Goal: Task Accomplishment & Management: Manage account settings

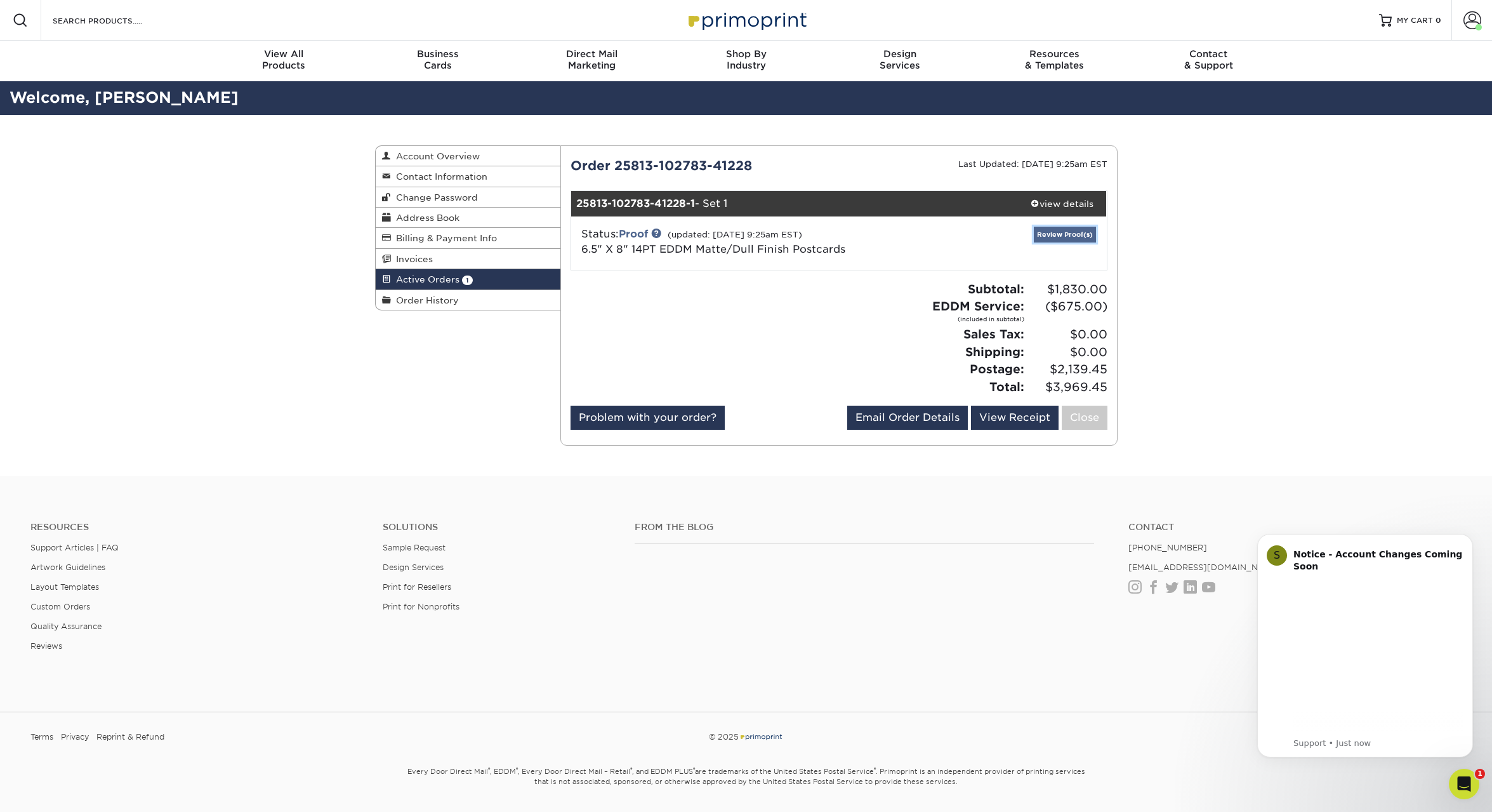
click at [1062, 233] on link "Review Proof(s)" at bounding box center [1065, 234] width 63 height 16
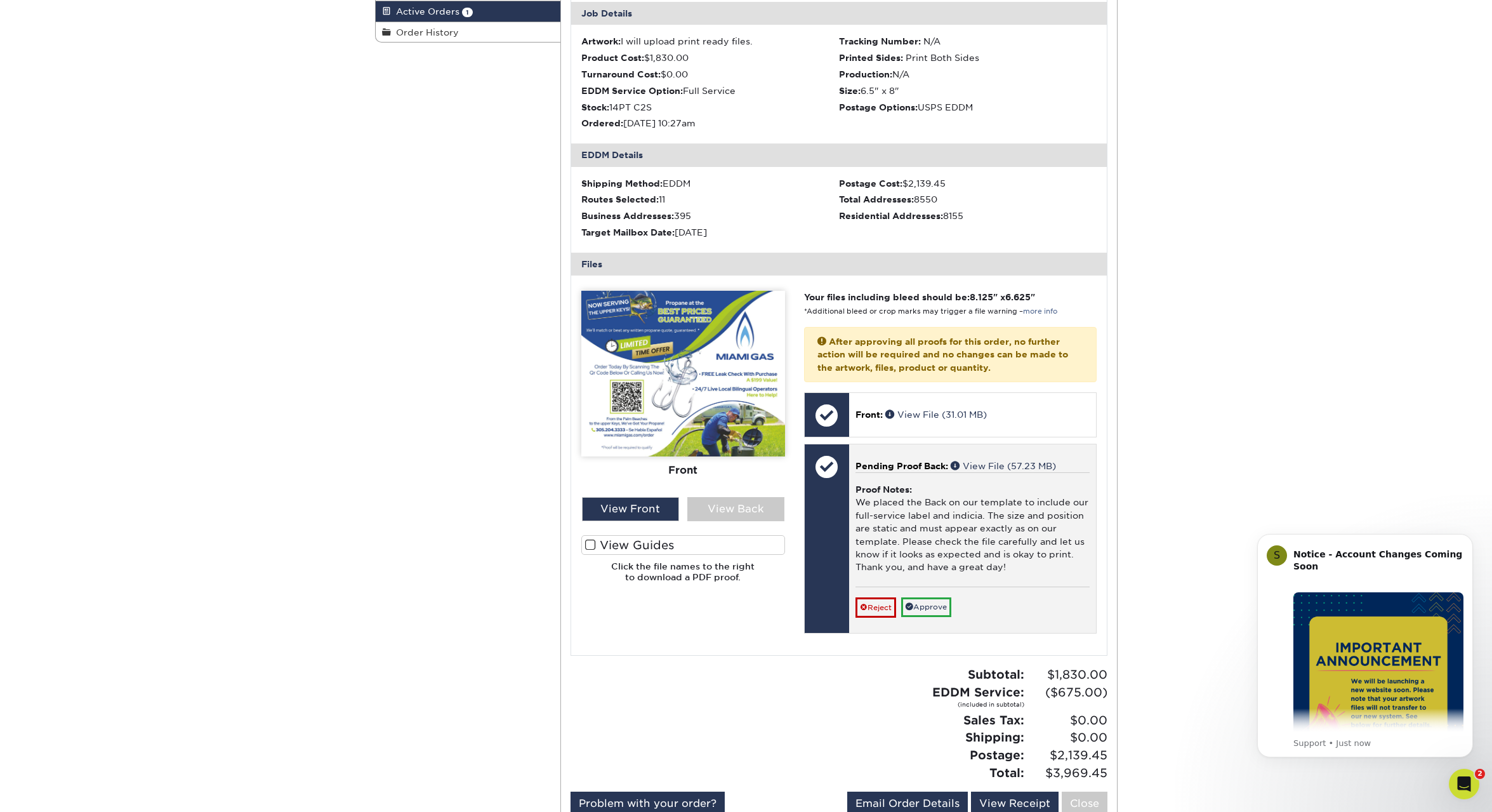
scroll to position [334, 0]
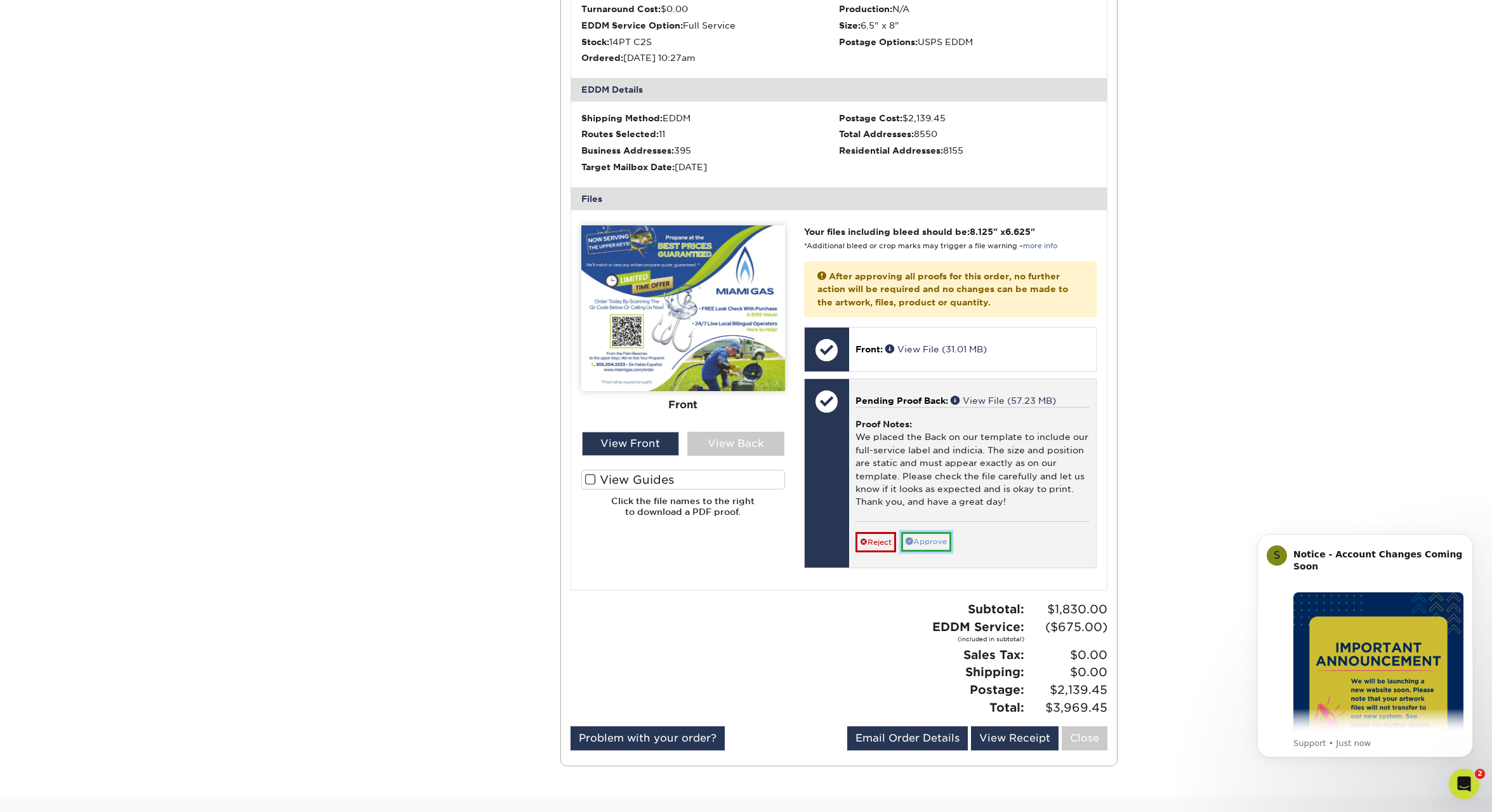
click at [932, 538] on link "Approve" at bounding box center [926, 541] width 50 height 20
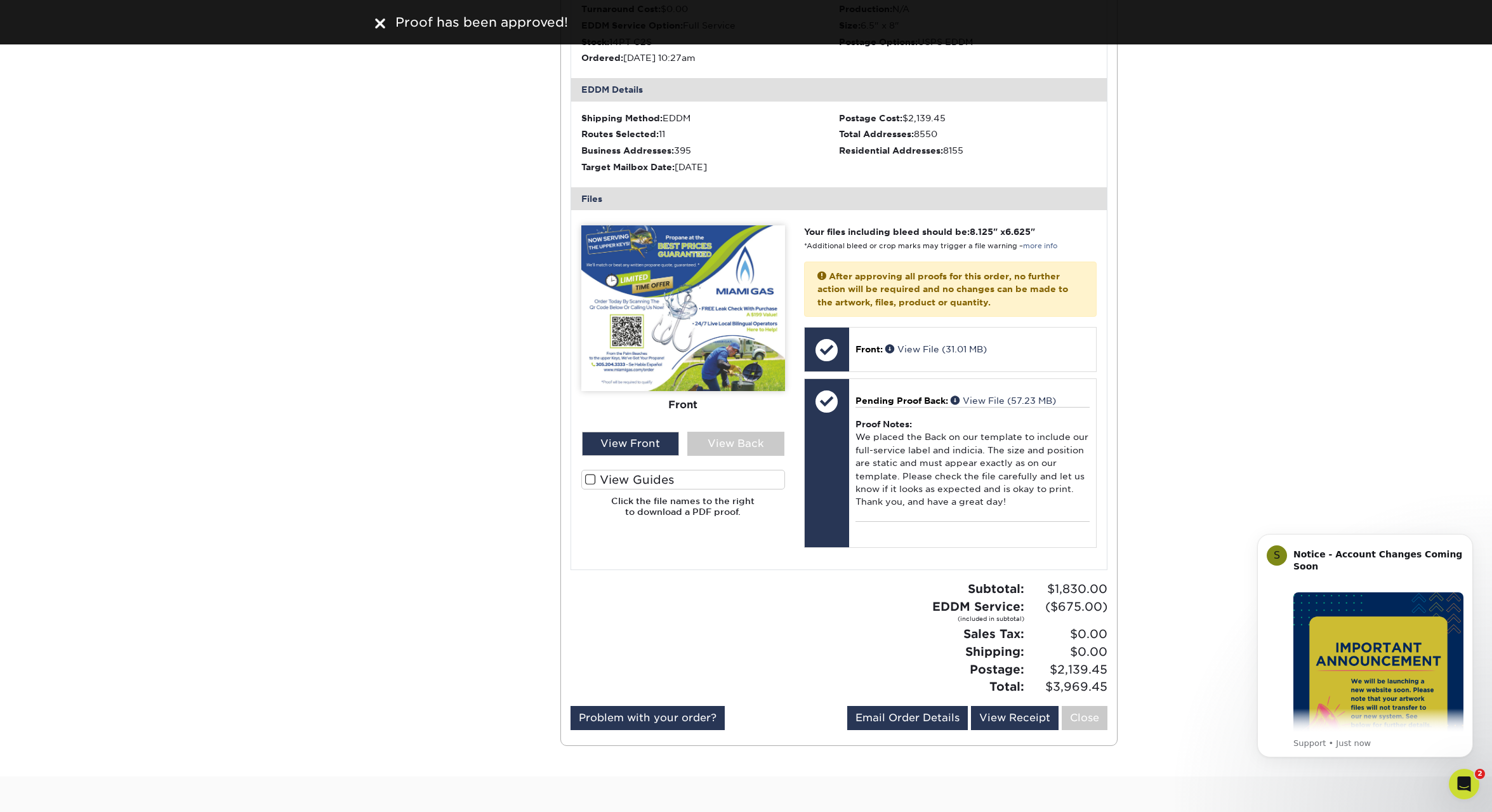
click at [589, 482] on span at bounding box center [591, 479] width 11 height 12
click at [0, 0] on input "View Guides" at bounding box center [0, 0] width 0 height 0
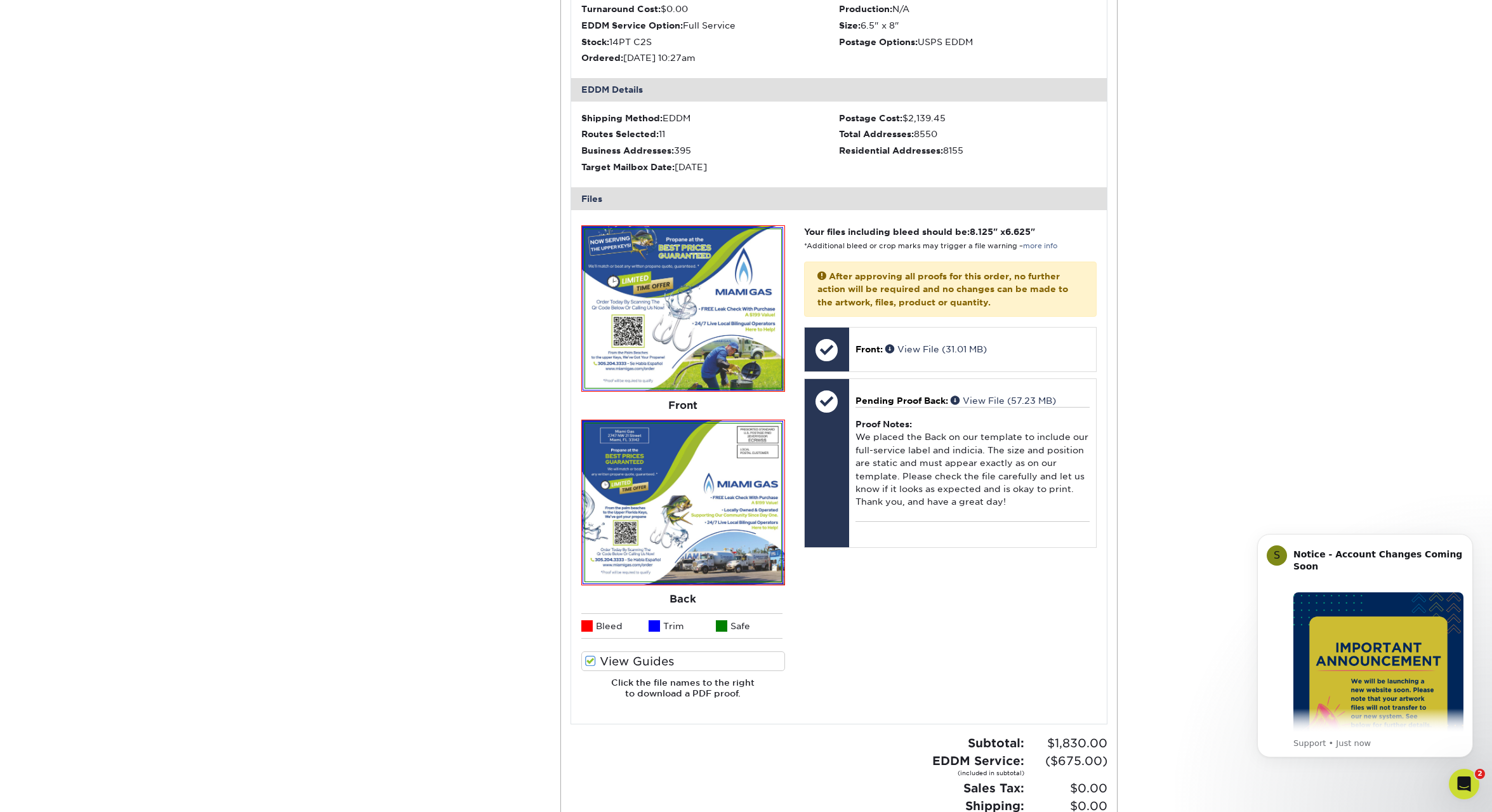
click at [590, 661] on span at bounding box center [591, 661] width 11 height 12
click at [0, 0] on input "View Guides" at bounding box center [0, 0] width 0 height 0
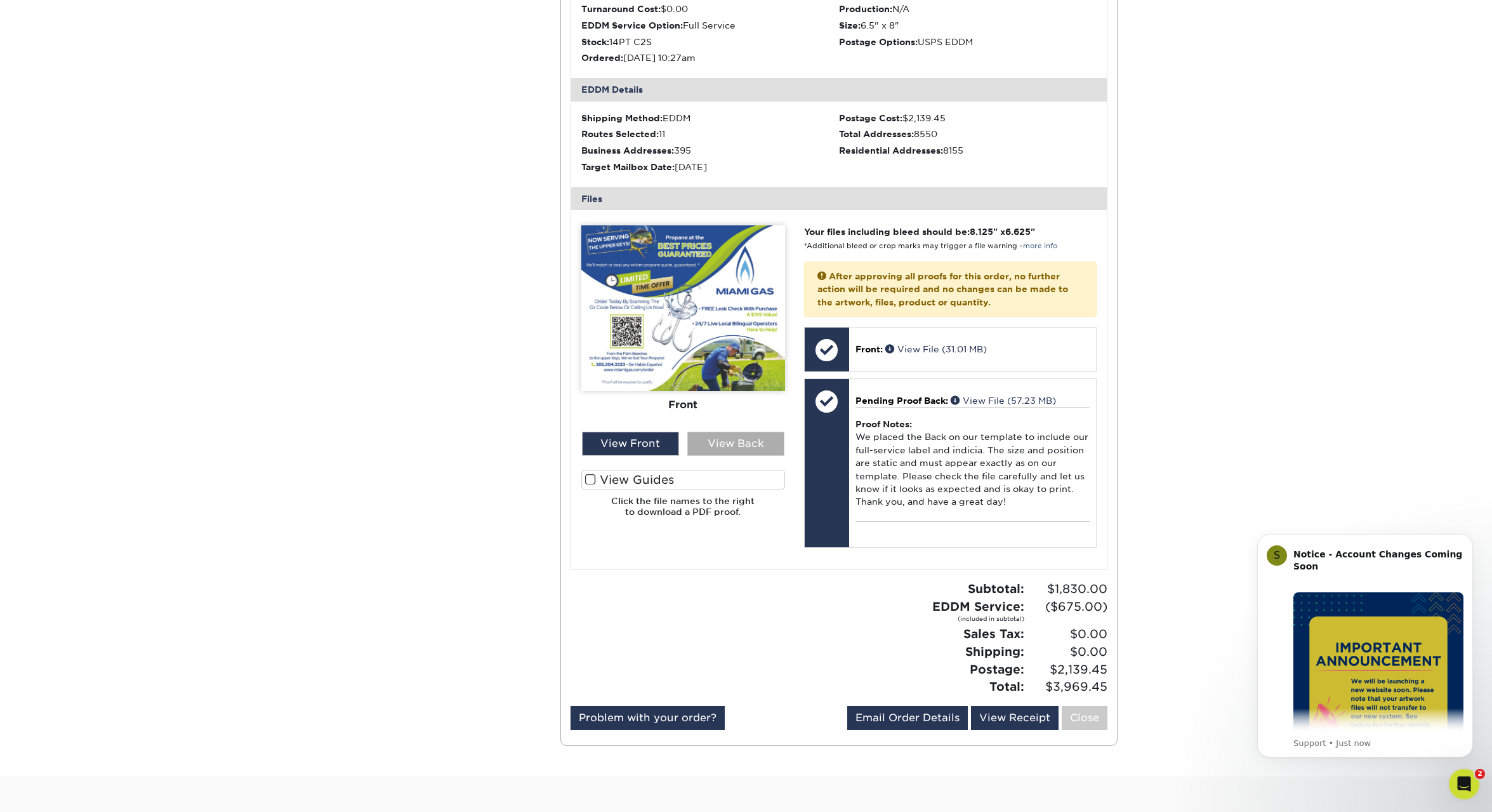
click at [739, 445] on div "View Back" at bounding box center [736, 443] width 97 height 24
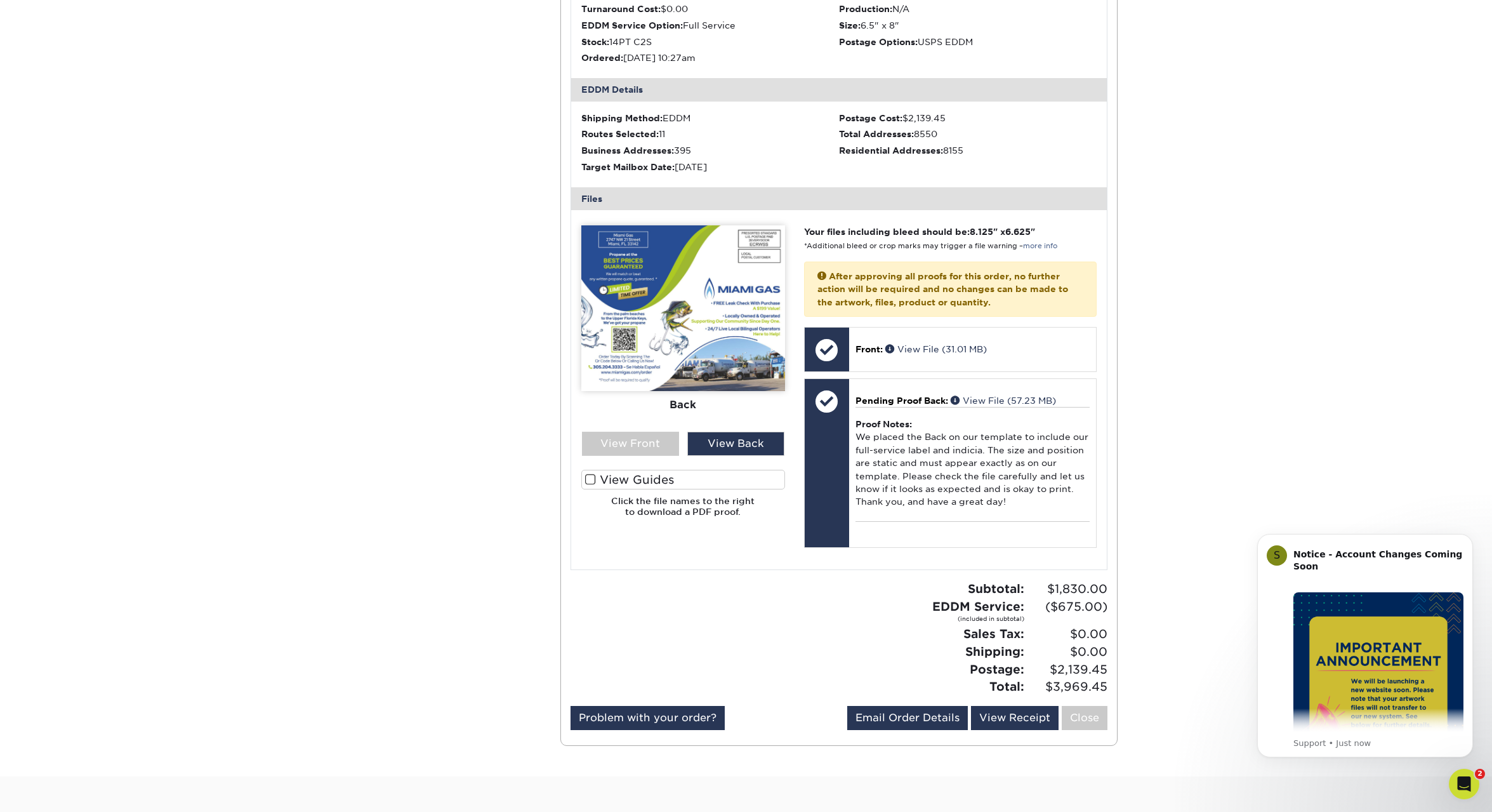
click at [685, 362] on img at bounding box center [683, 308] width 204 height 165
click at [715, 448] on div "View Back" at bounding box center [736, 443] width 97 height 24
click at [627, 446] on div "View Front" at bounding box center [630, 443] width 97 height 24
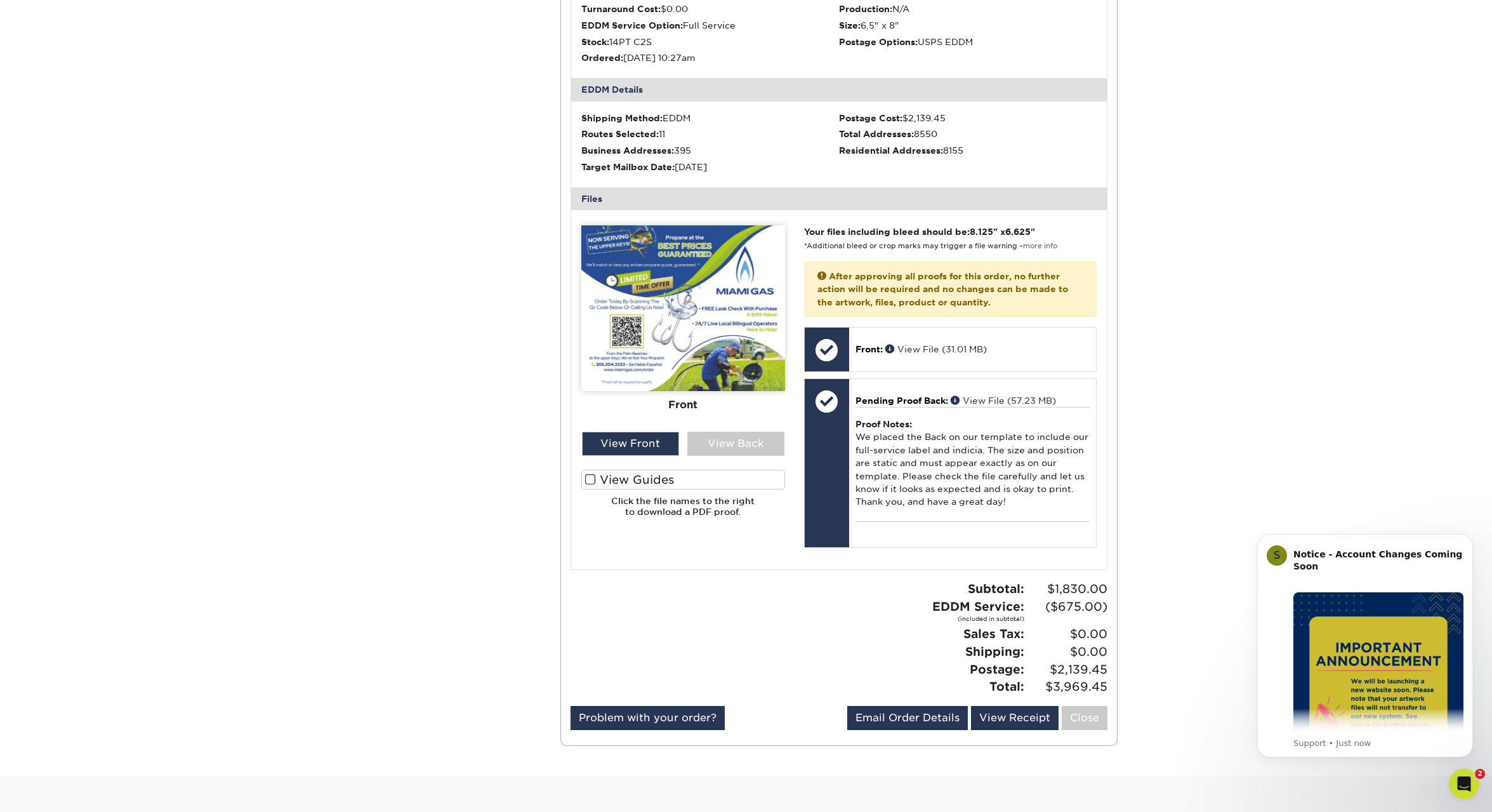
click at [590, 482] on span at bounding box center [591, 479] width 11 height 12
click at [0, 0] on input "View Guides" at bounding box center [0, 0] width 0 height 0
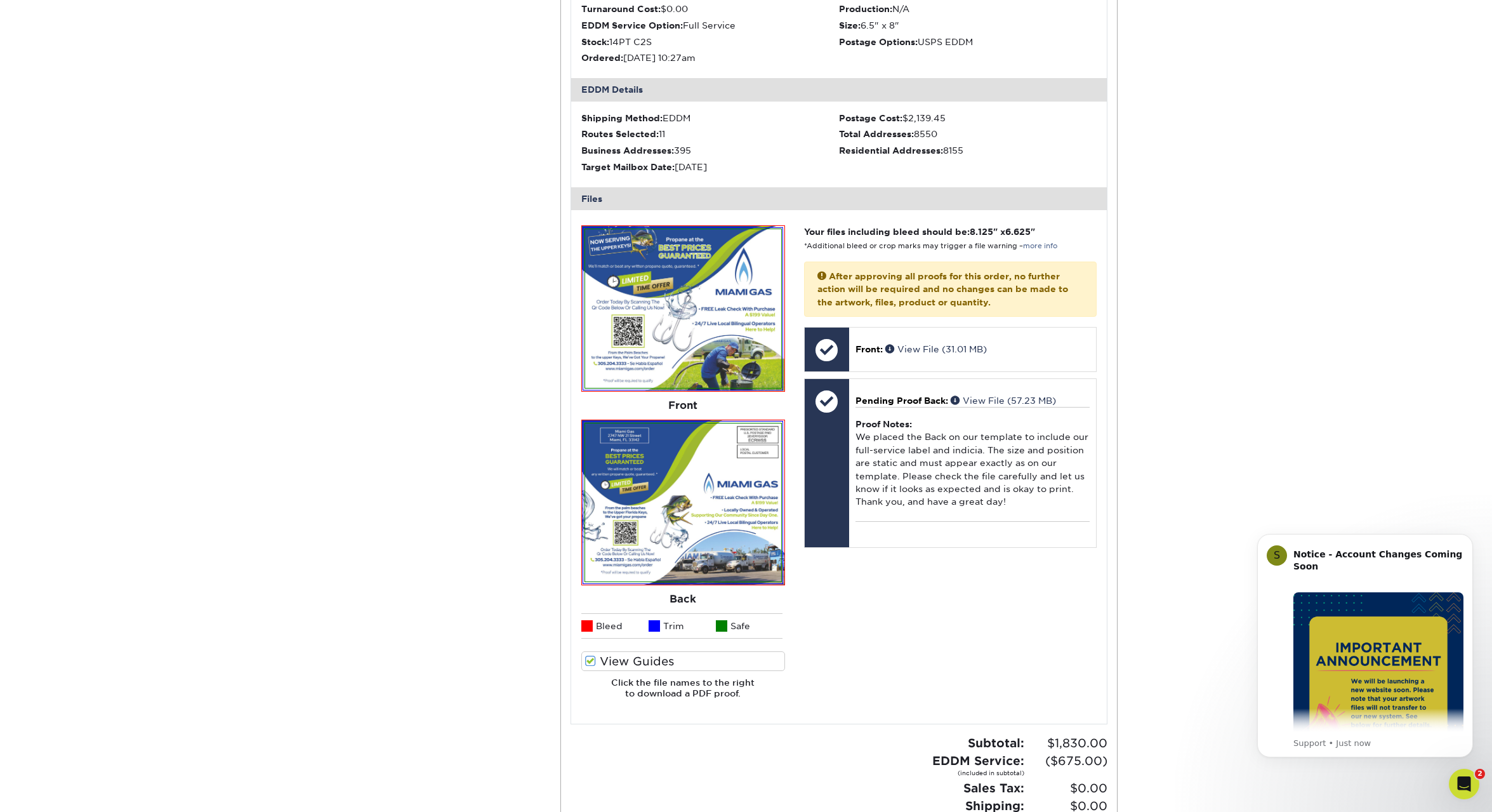
click at [598, 660] on label "View Guides" at bounding box center [683, 660] width 204 height 20
click at [0, 0] on input "View Guides" at bounding box center [0, 0] width 0 height 0
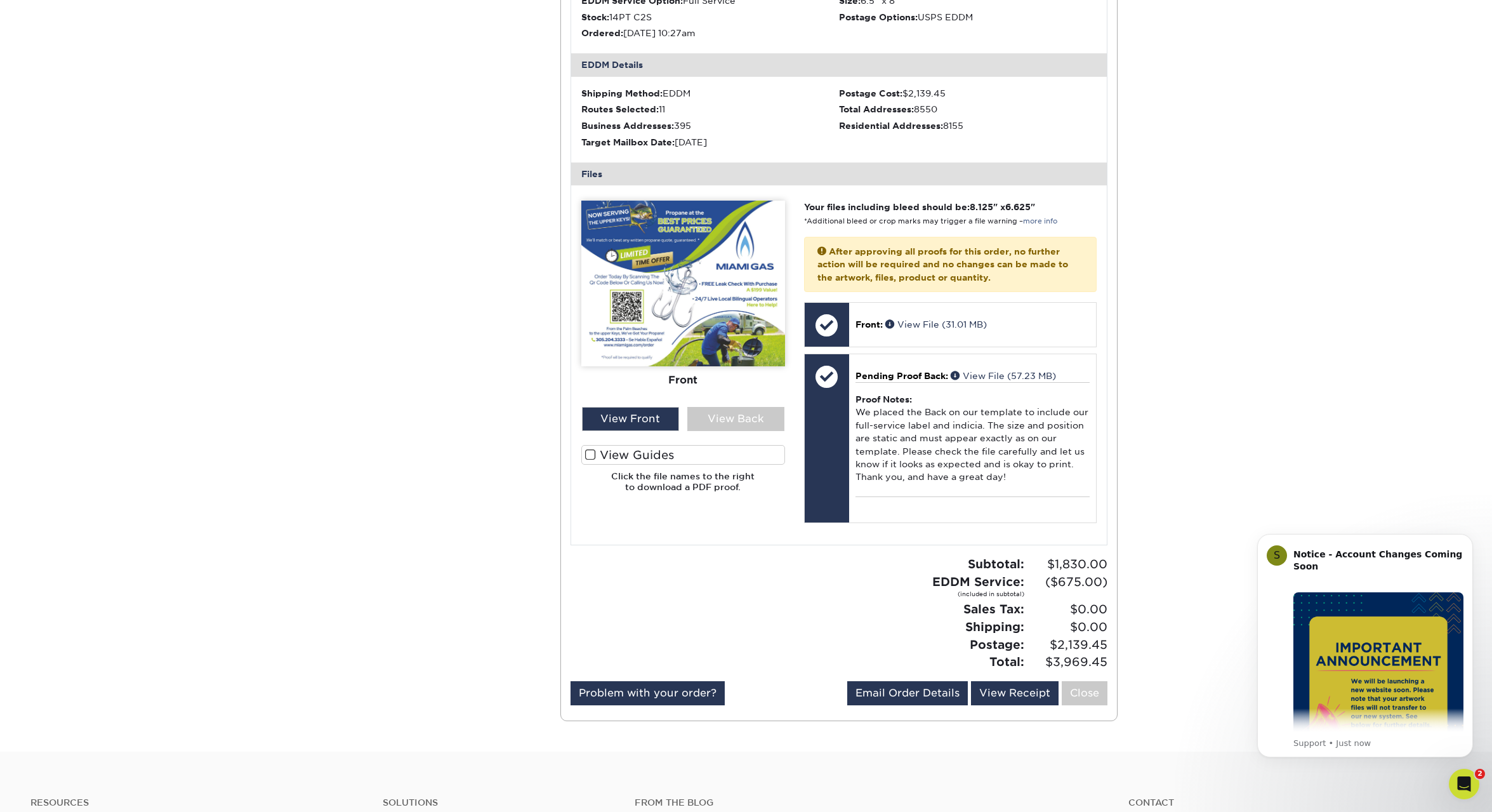
scroll to position [366, 0]
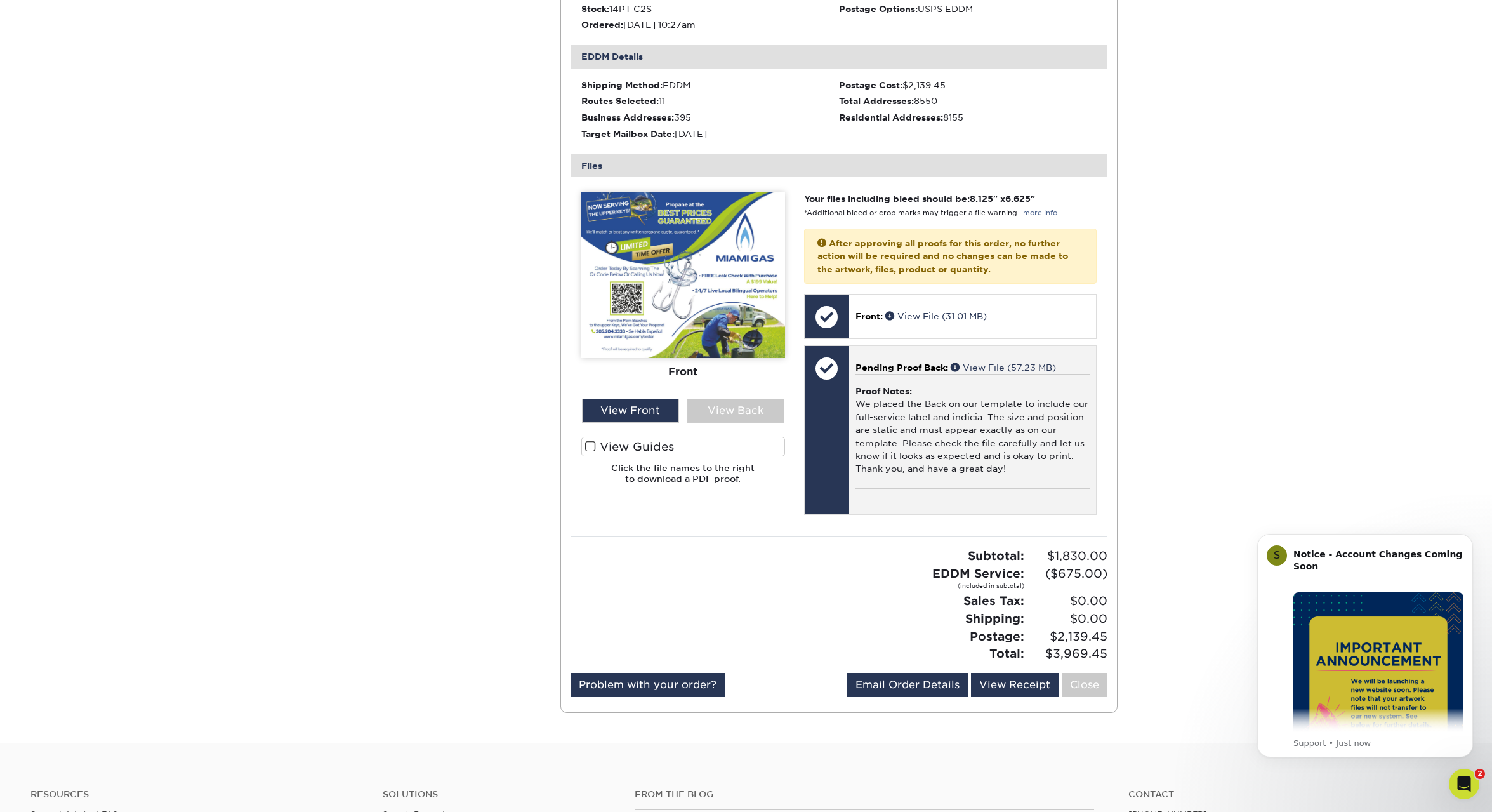
click at [879, 397] on div "Proof Notes: We placed the Back on our template to include our full-service lab…" at bounding box center [972, 430] width 234 height 114
click at [911, 451] on div "Proof Notes: We placed the Back on our template to include our full-service lab…" at bounding box center [972, 430] width 234 height 114
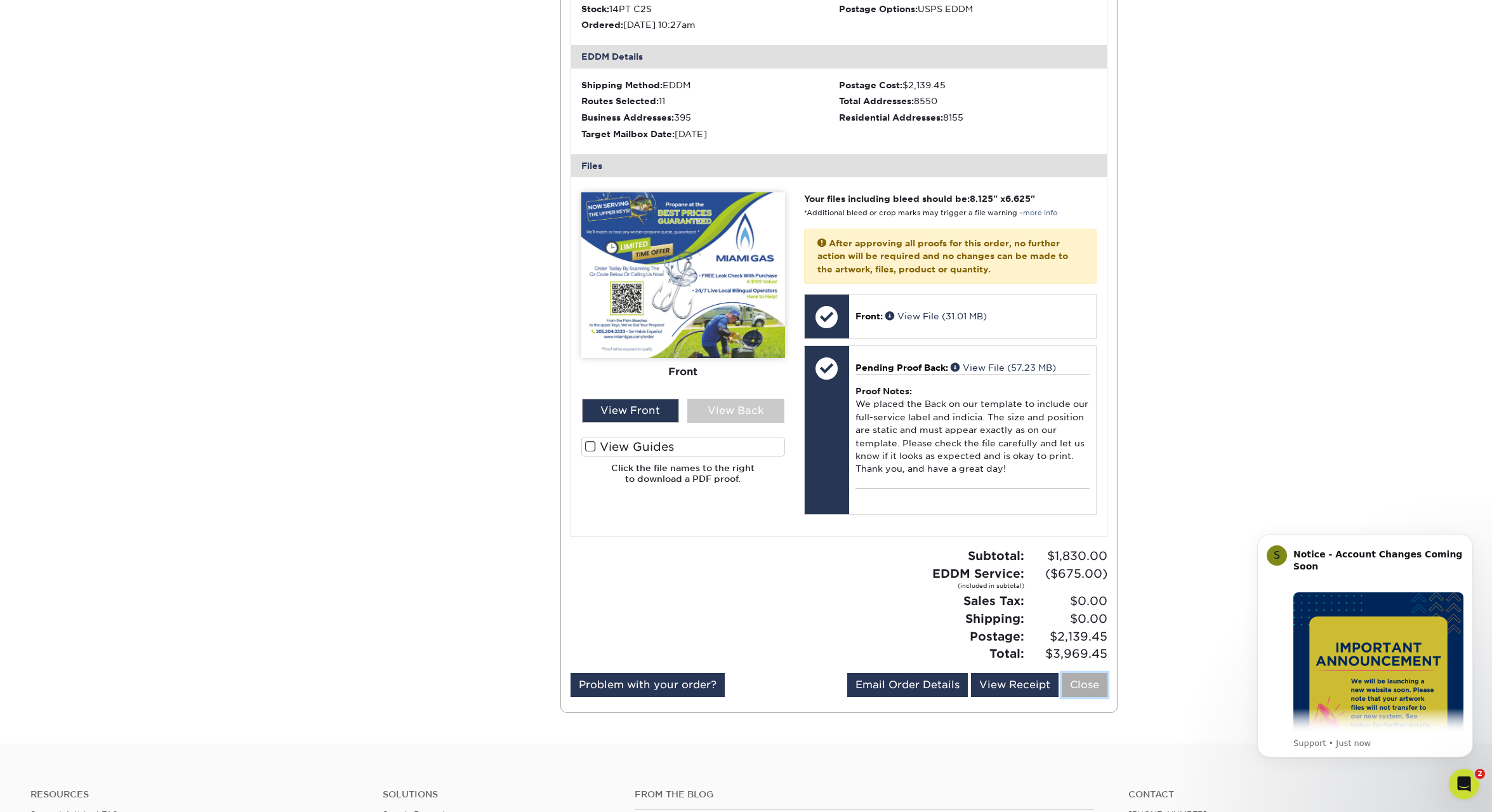
click at [1084, 683] on link "Close" at bounding box center [1084, 685] width 45 height 24
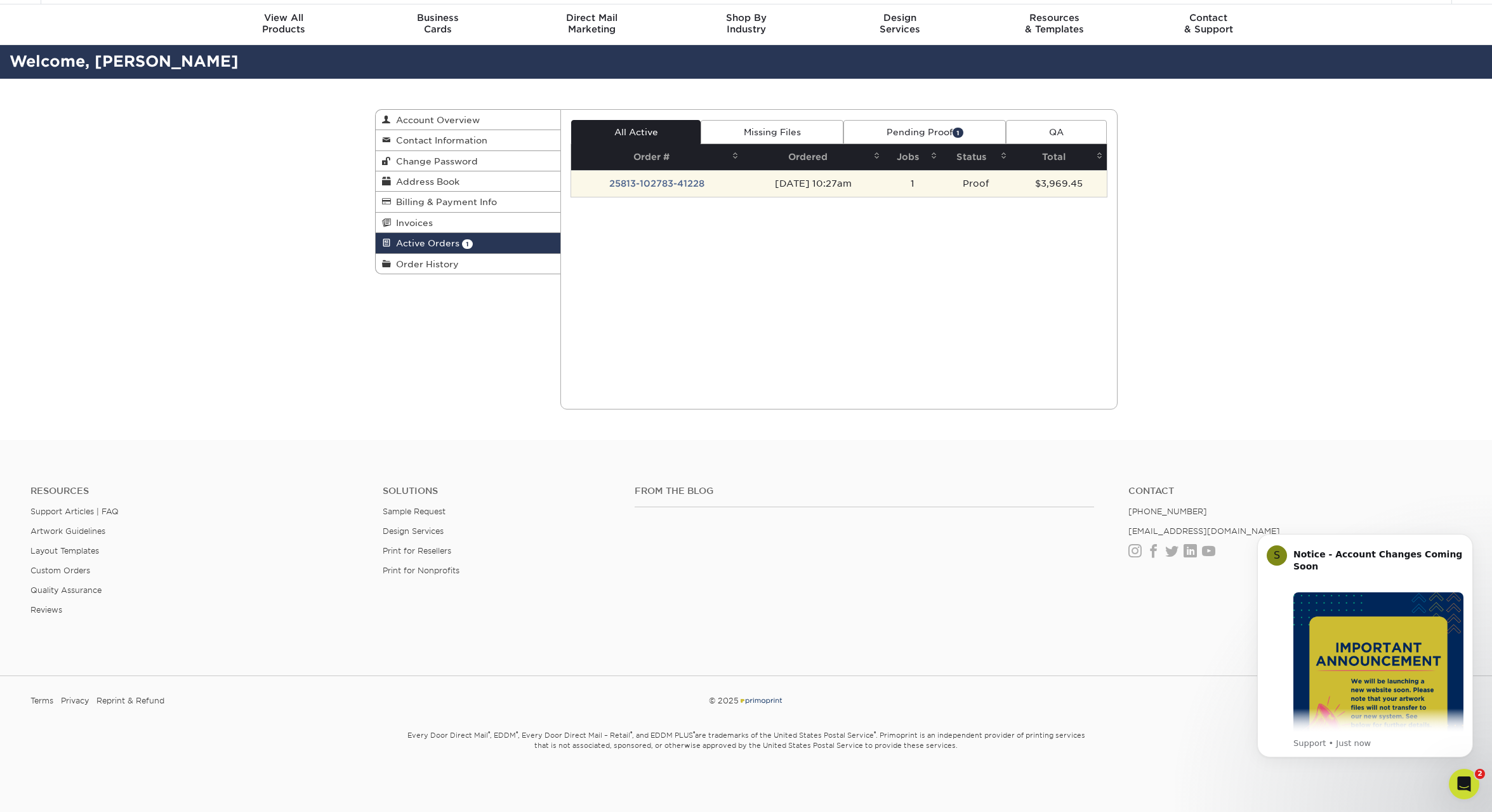
click at [981, 185] on td "Proof" at bounding box center [976, 183] width 69 height 27
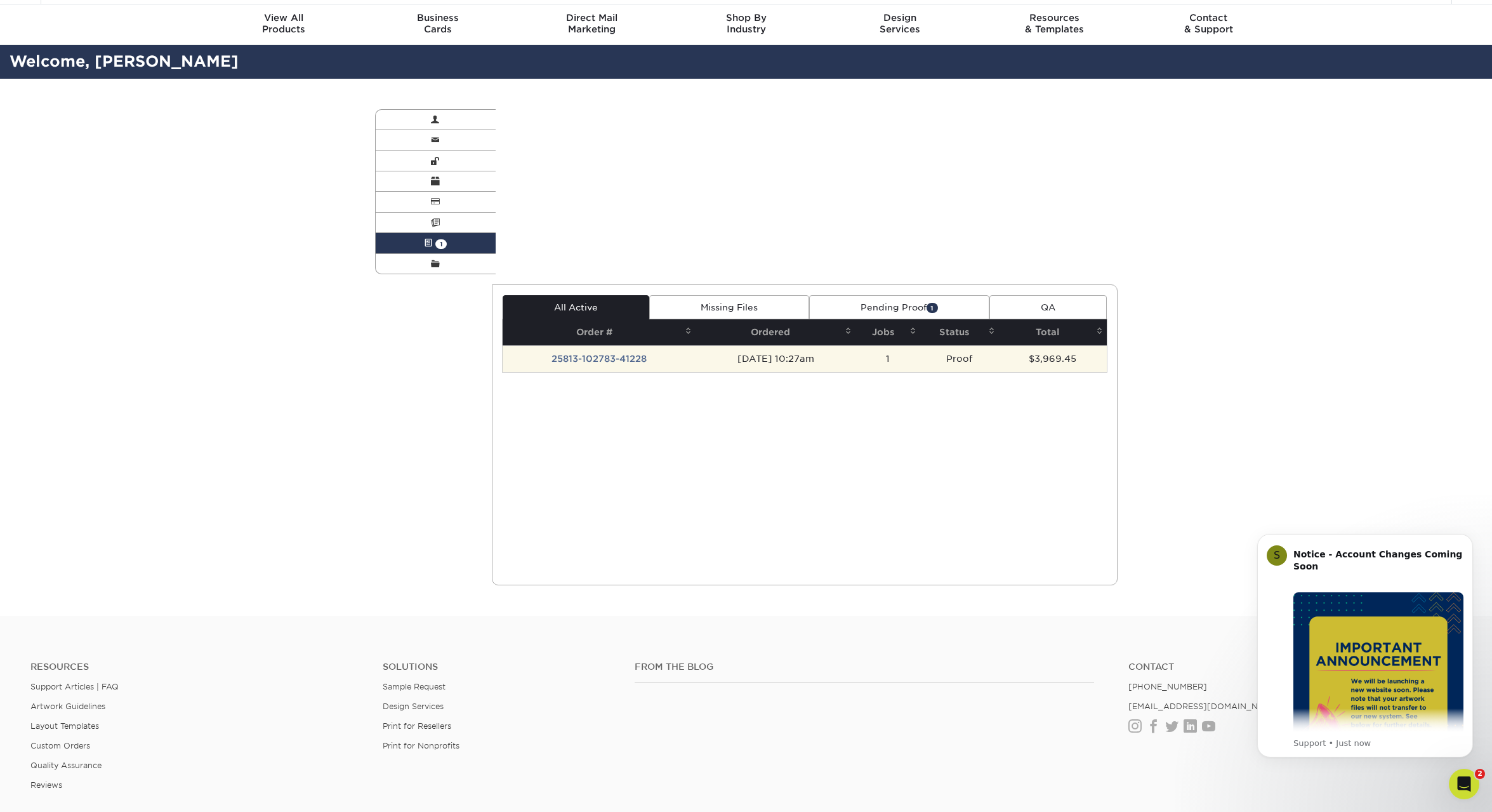
scroll to position [0, 0]
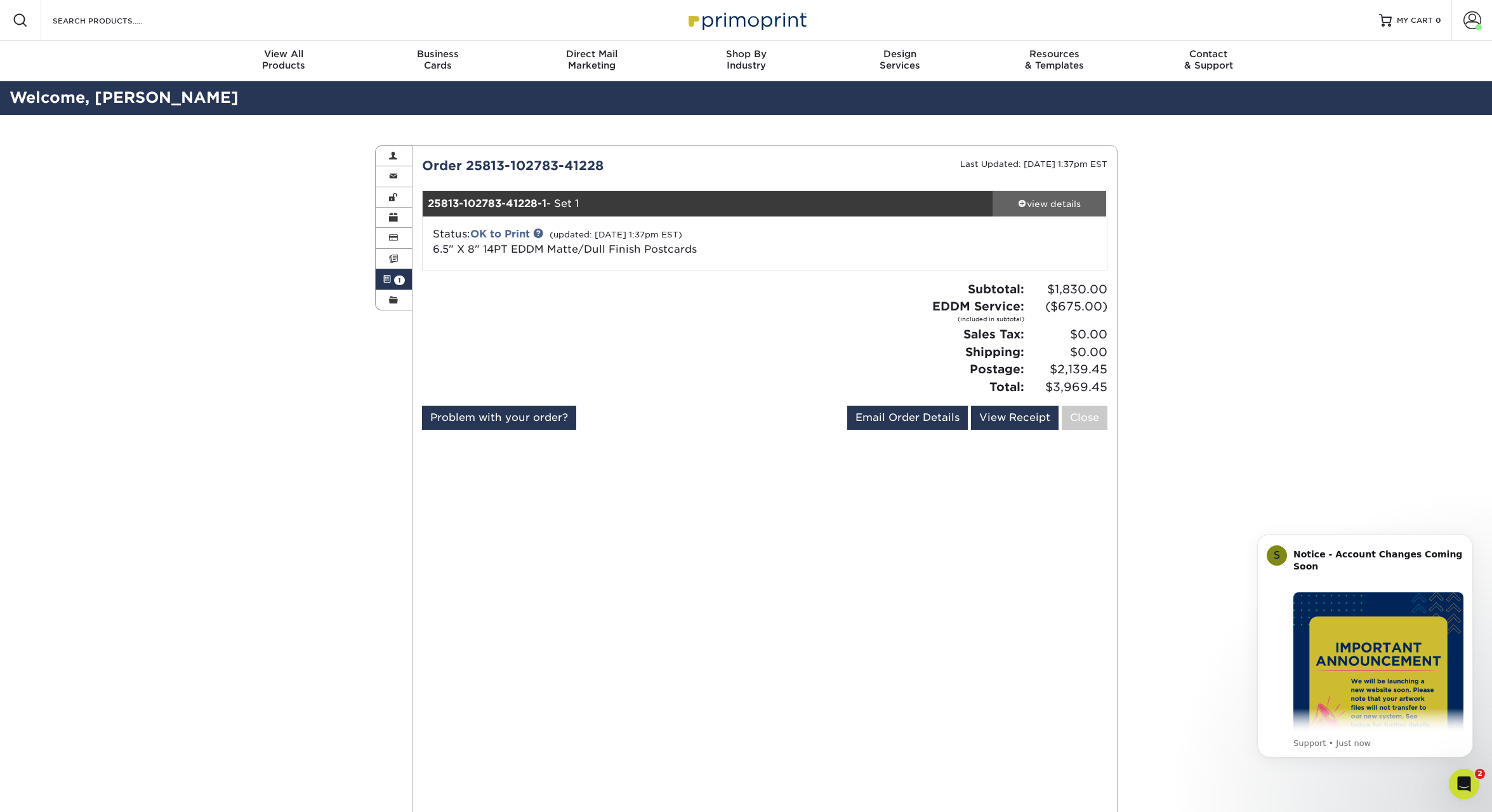
click at [1044, 207] on div "view details" at bounding box center [1050, 203] width 114 height 13
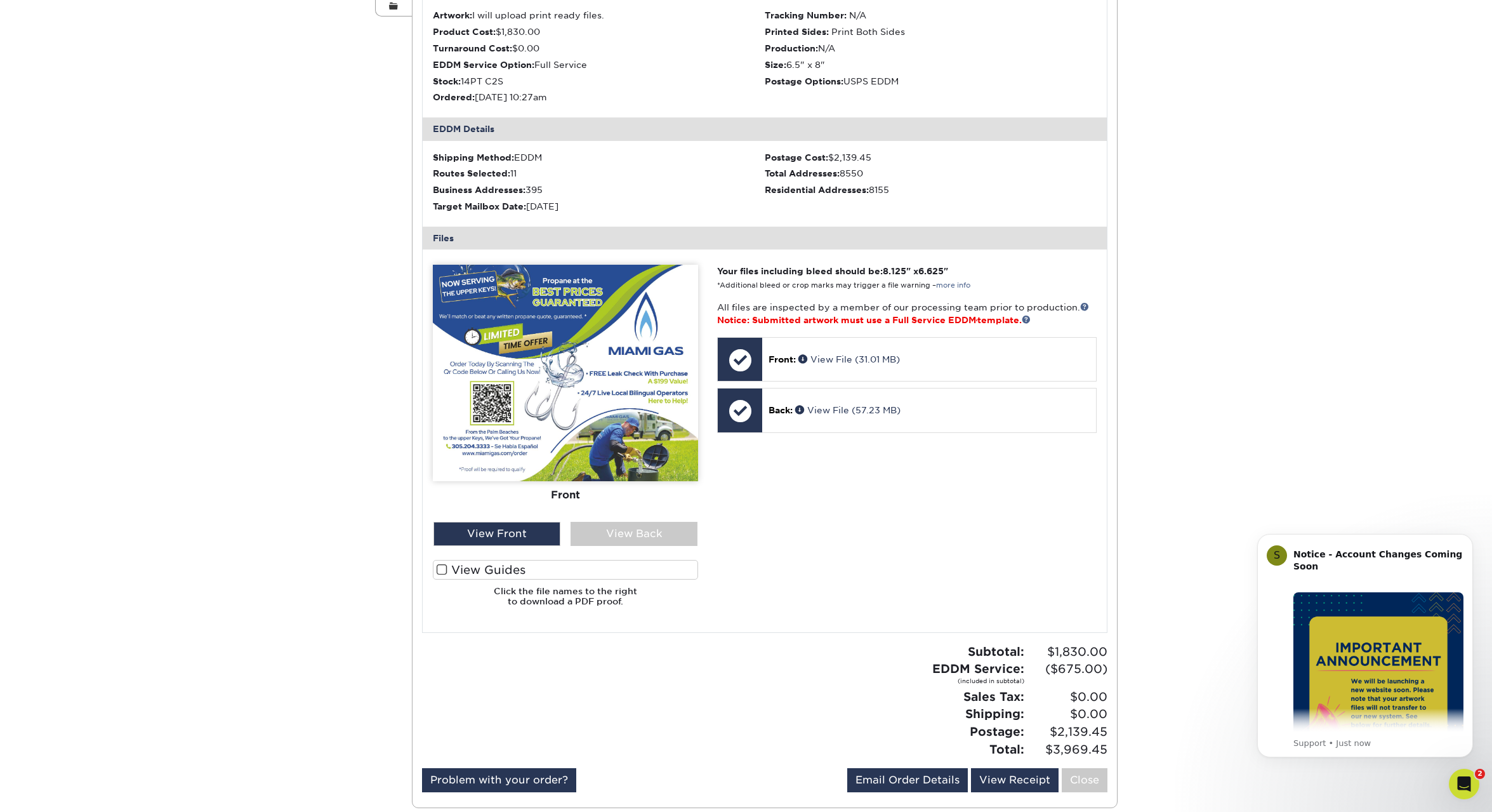
scroll to position [352, 0]
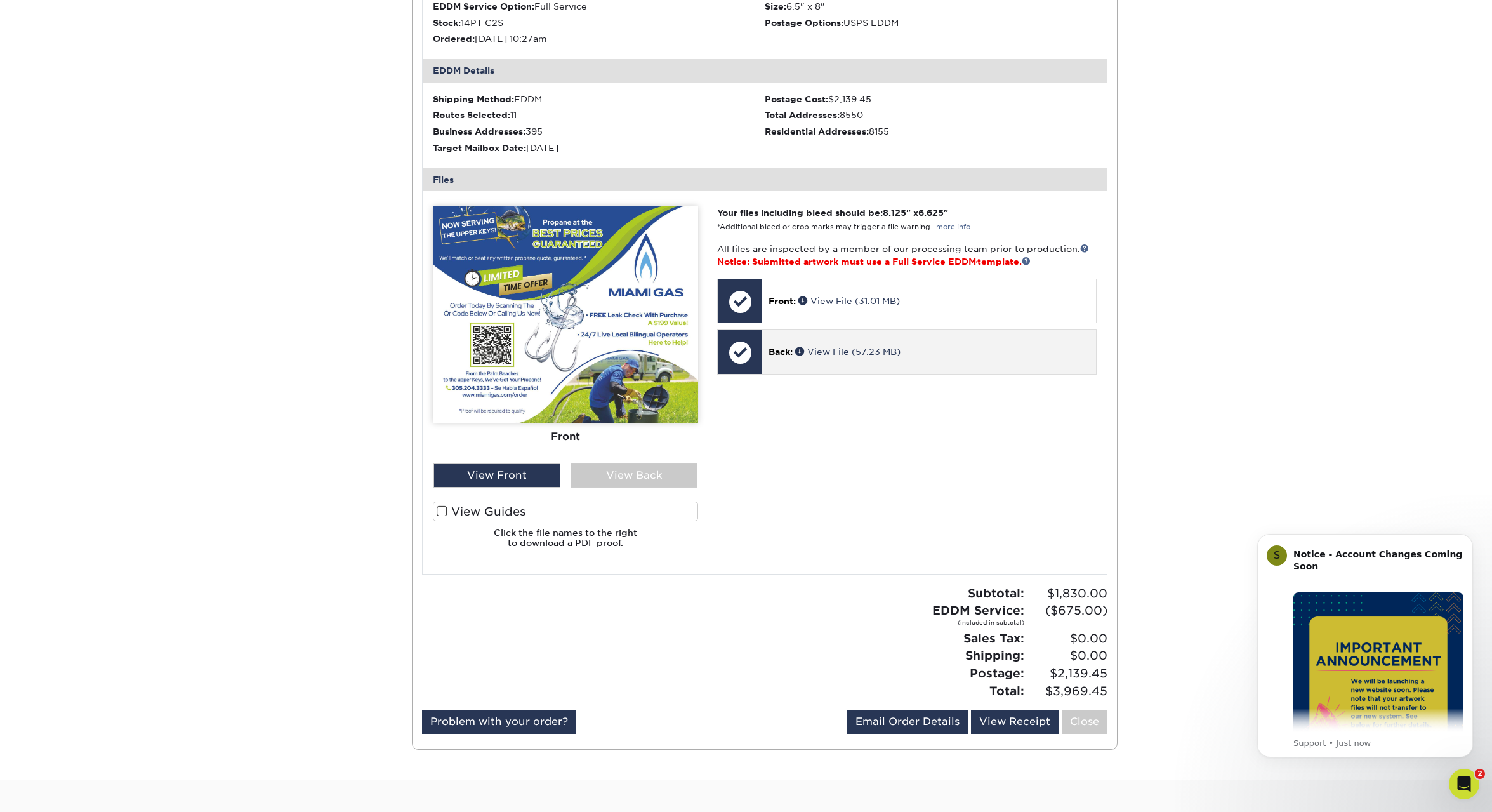
click at [933, 348] on p "Back: View File (57.23 MB)" at bounding box center [929, 352] width 321 height 13
click at [779, 353] on span "Back:" at bounding box center [780, 352] width 24 height 10
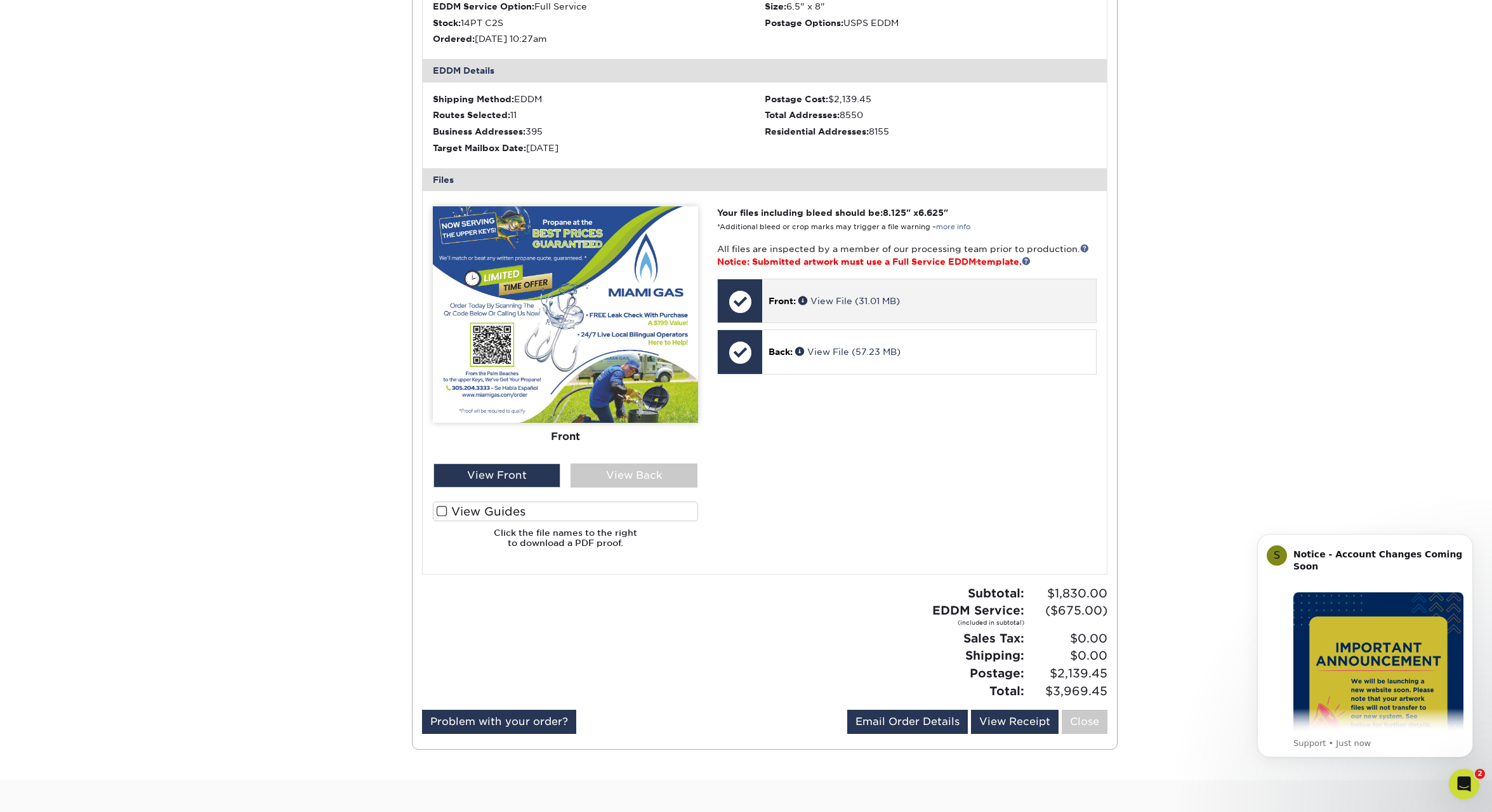
click at [770, 308] on div "Front: View File (31.01 MB)" at bounding box center [929, 301] width 334 height 43
click at [592, 472] on div "View Back" at bounding box center [634, 475] width 127 height 24
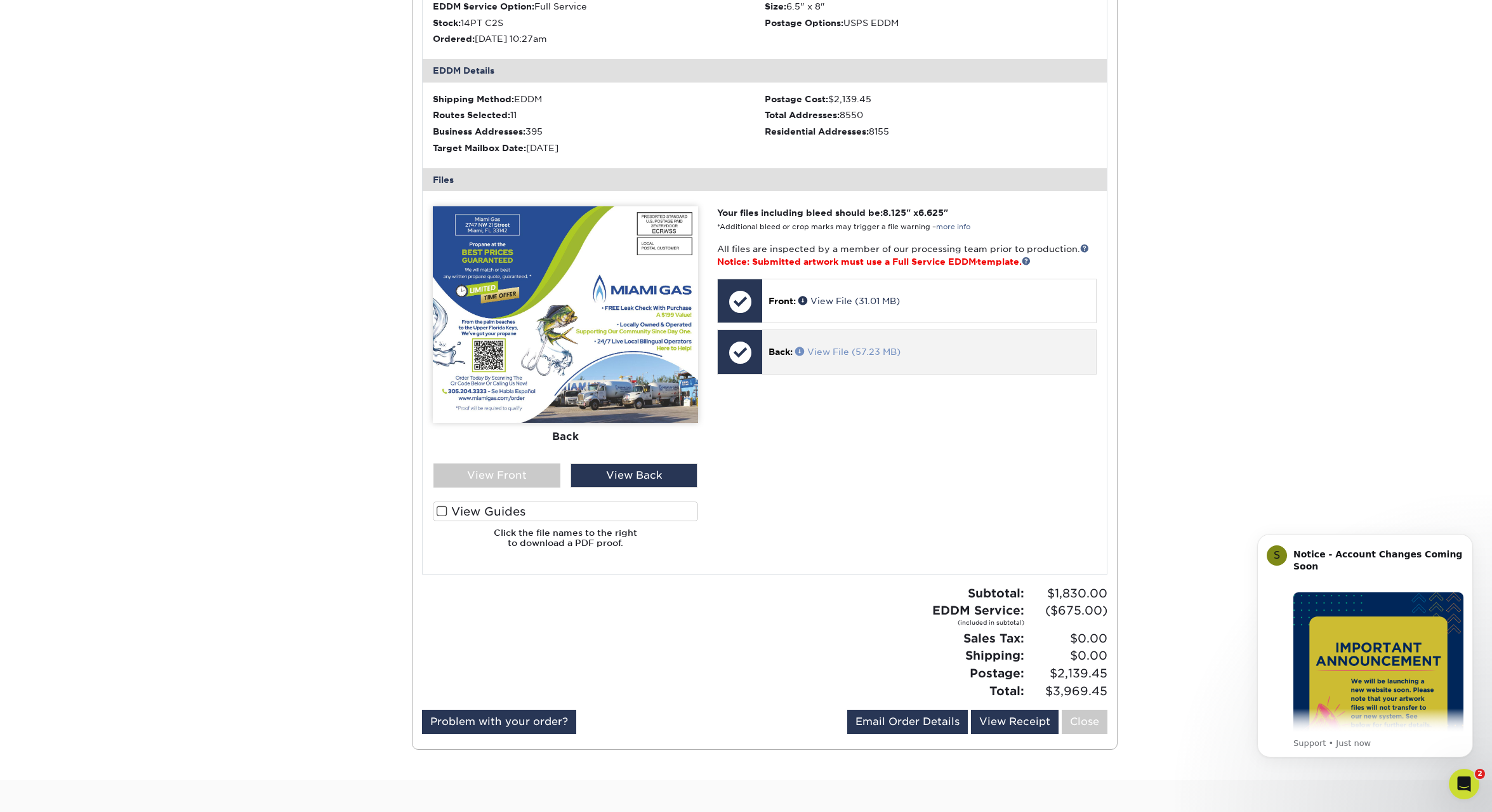
click at [845, 353] on link "View File (57.23 MB)" at bounding box center [848, 352] width 105 height 10
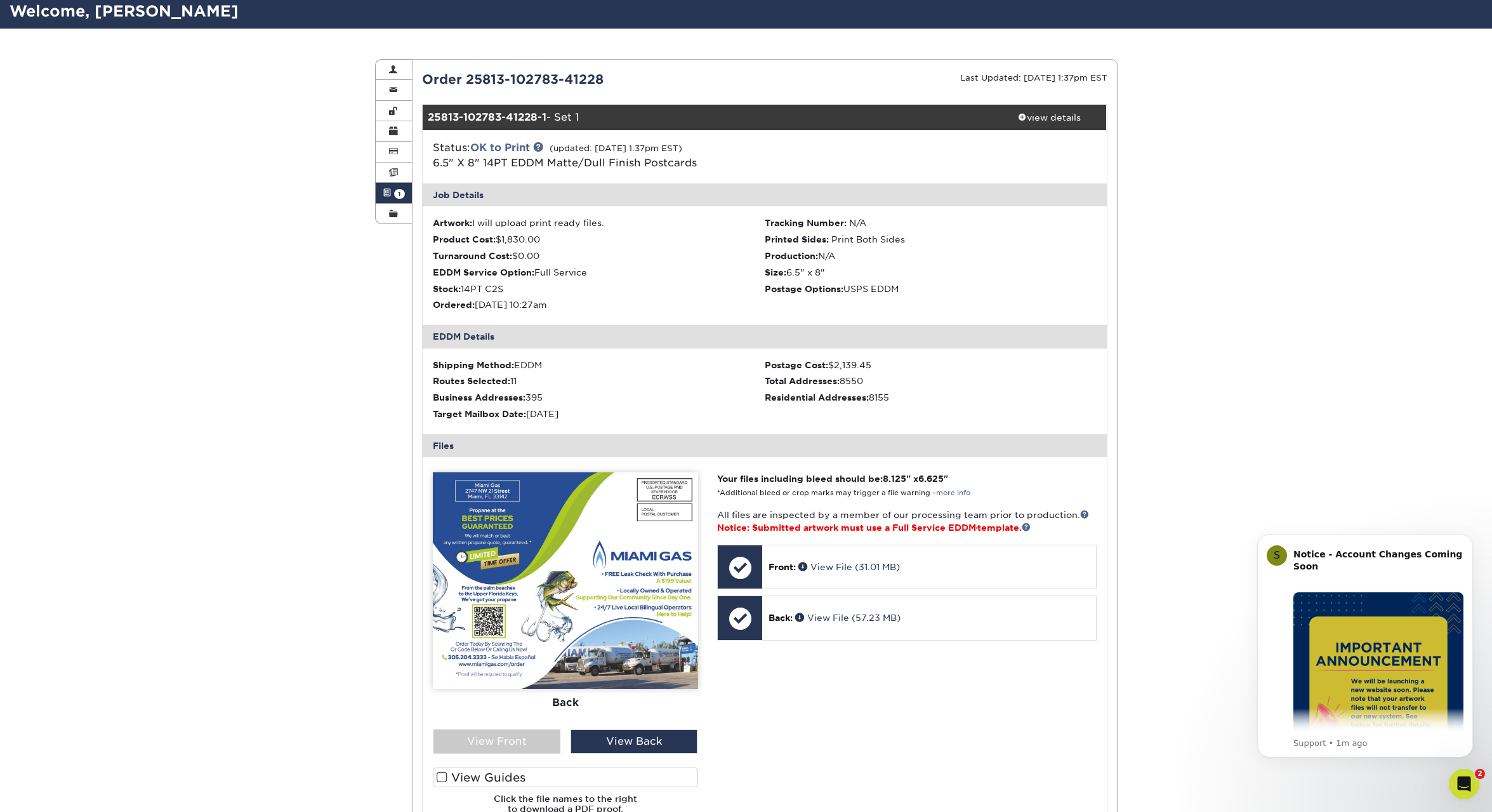
scroll to position [0, 0]
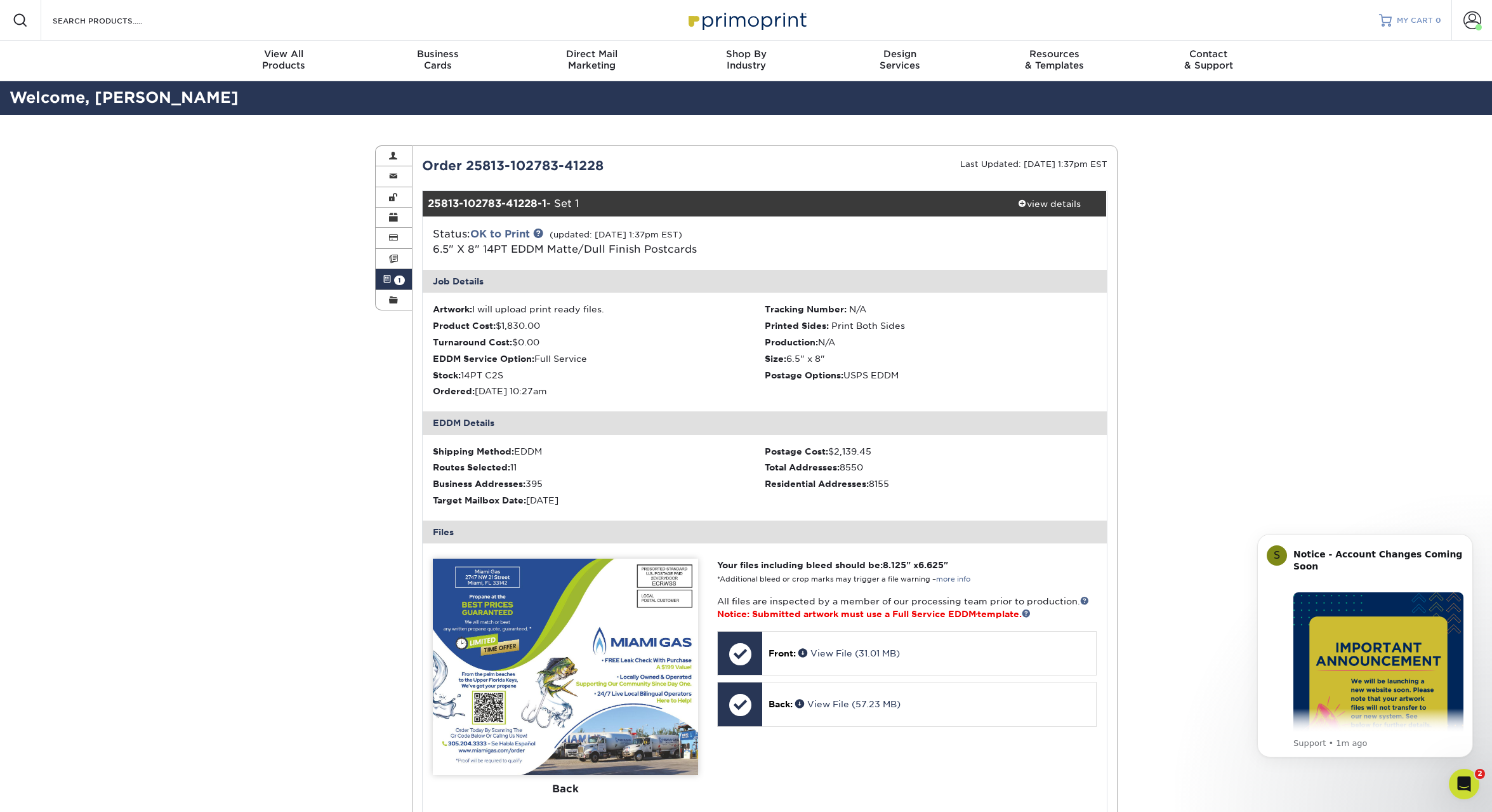
click at [1412, 21] on span "MY CART" at bounding box center [1415, 21] width 36 height 11
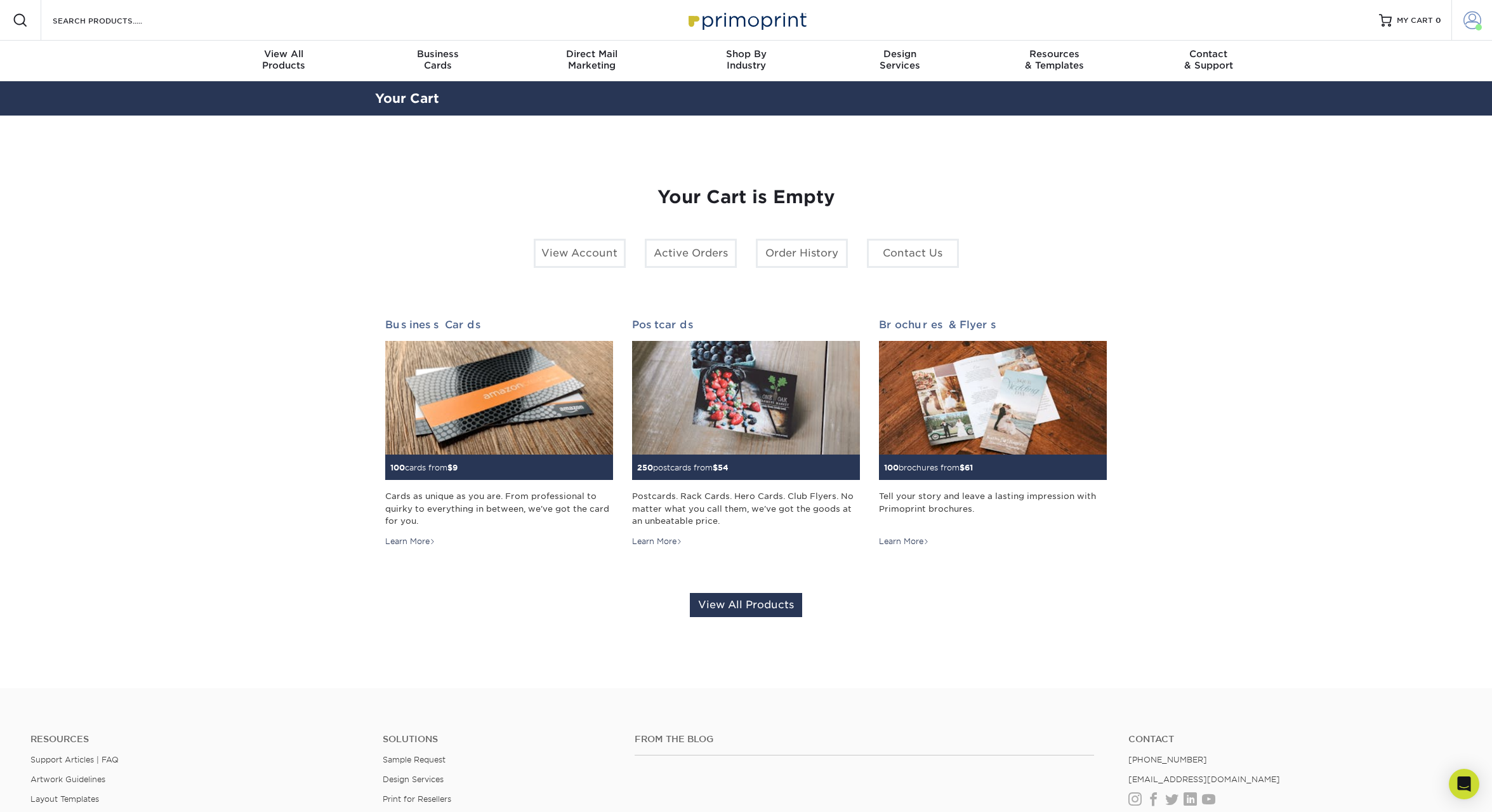
click at [1476, 23] on span at bounding box center [1472, 20] width 18 height 18
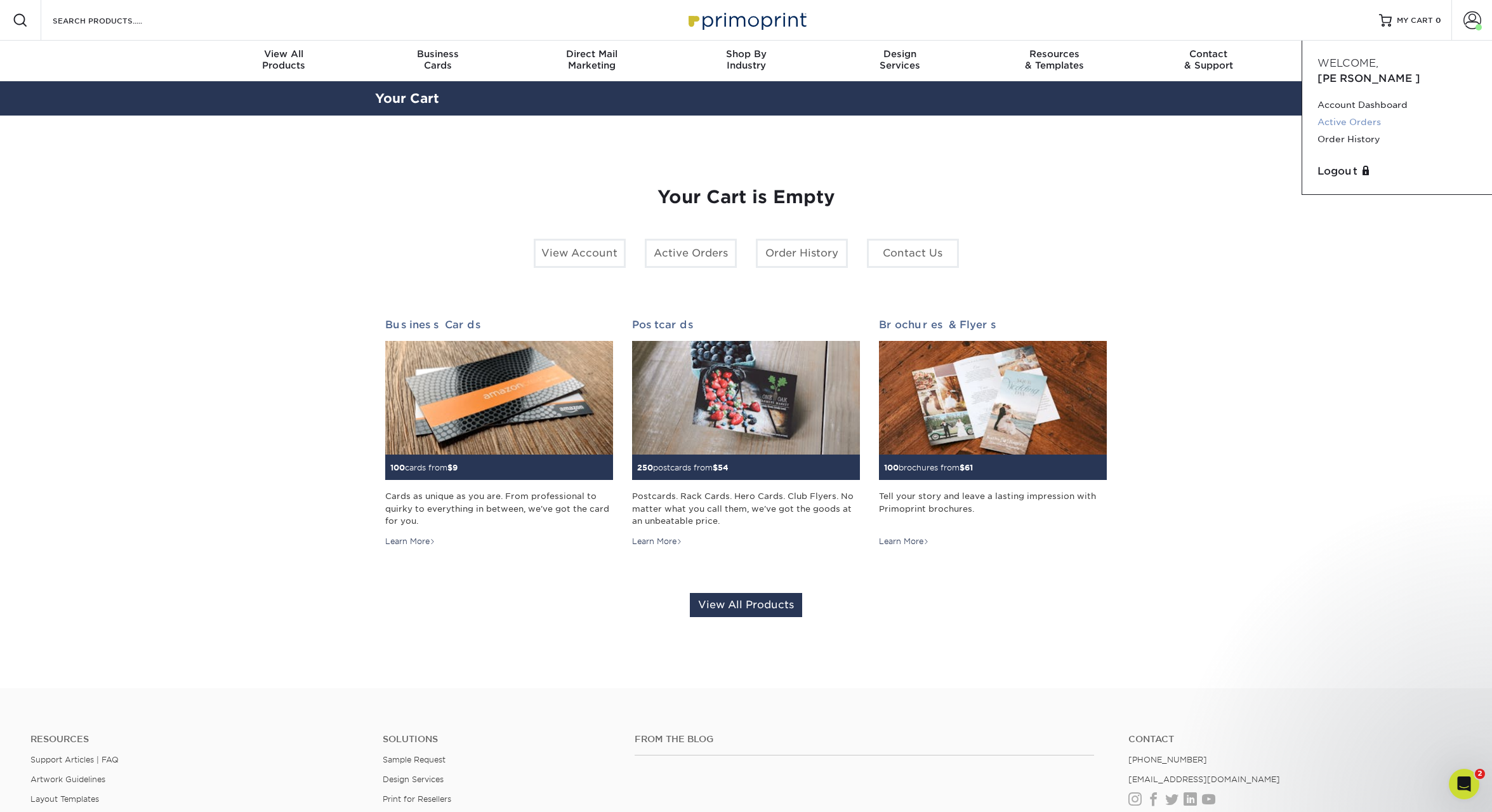
click at [1367, 114] on link "Active Orders" at bounding box center [1398, 123] width 159 height 17
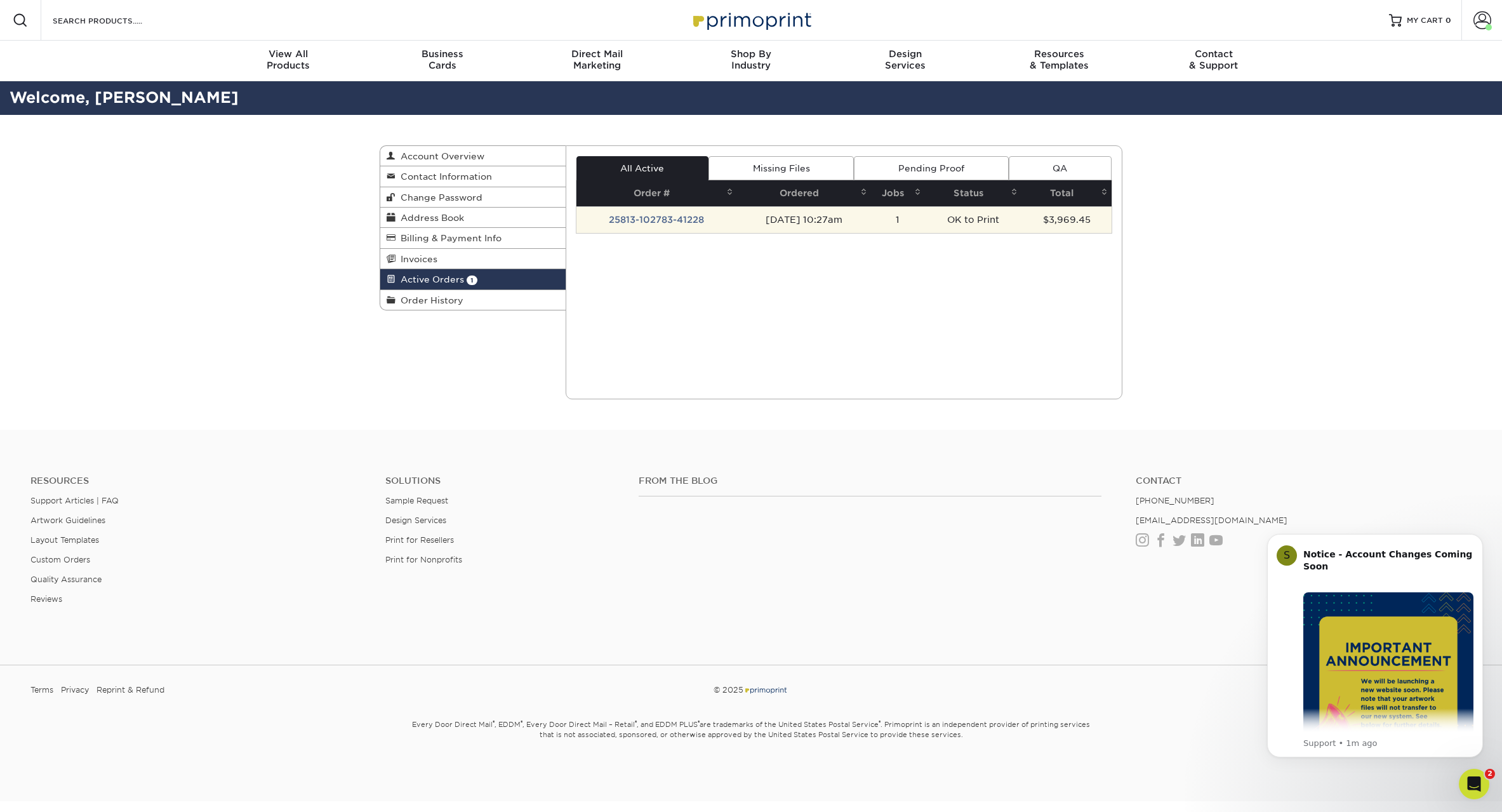
click at [967, 221] on td "OK to Print" at bounding box center [974, 220] width 97 height 27
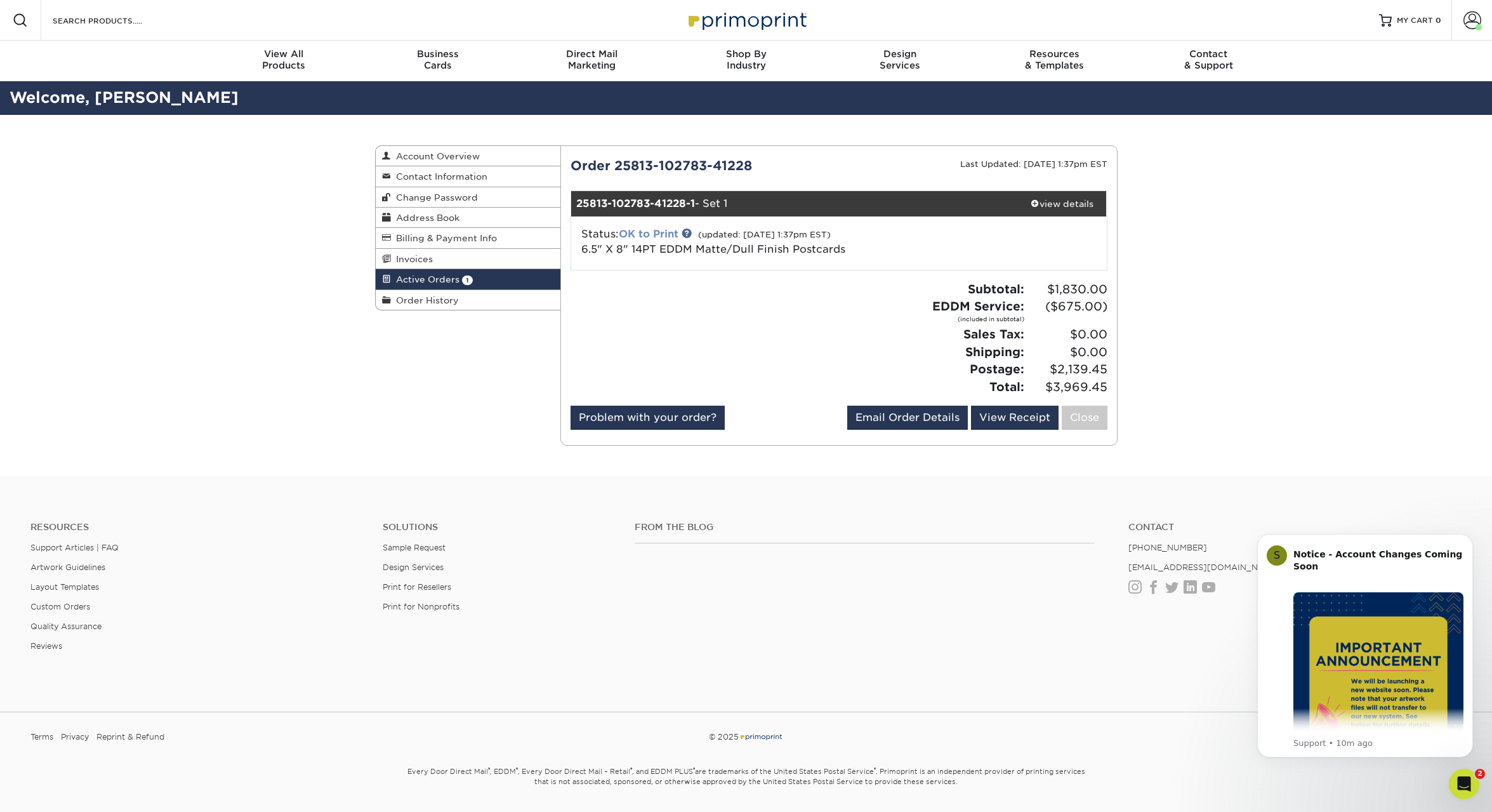
click at [643, 232] on link "OK to Print" at bounding box center [649, 234] width 60 height 12
